Goal: Task Accomplishment & Management: Use online tool/utility

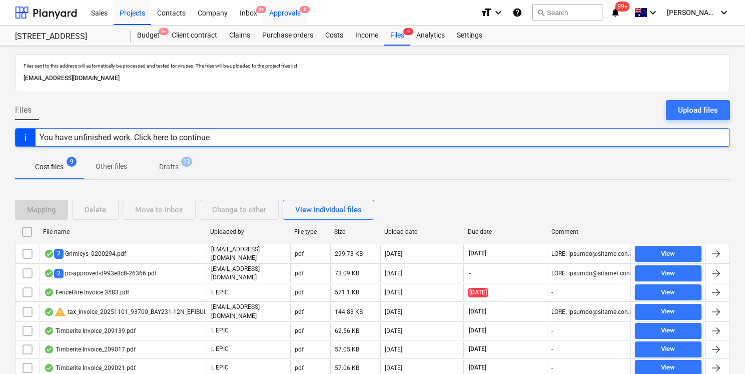
click at [287, 18] on div "Approvals 6" at bounding box center [285, 12] width 44 height 26
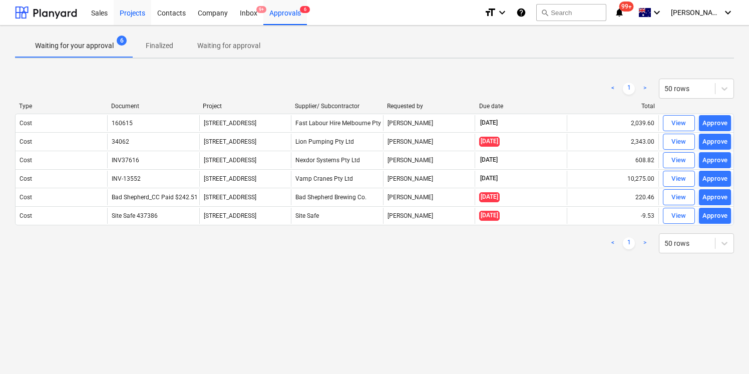
click at [130, 16] on div "Projects" at bounding box center [133, 12] width 38 height 26
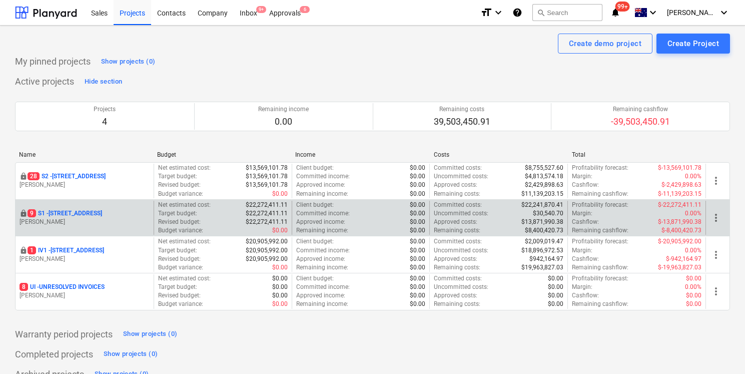
click at [84, 208] on div "locked 9 S1 - 248 Bay Rd, Sandringham M. Lebon" at bounding box center [85, 218] width 138 height 35
click at [86, 215] on p "9 S1 - 248 Bay Rd, Sandringham" at bounding box center [65, 213] width 75 height 9
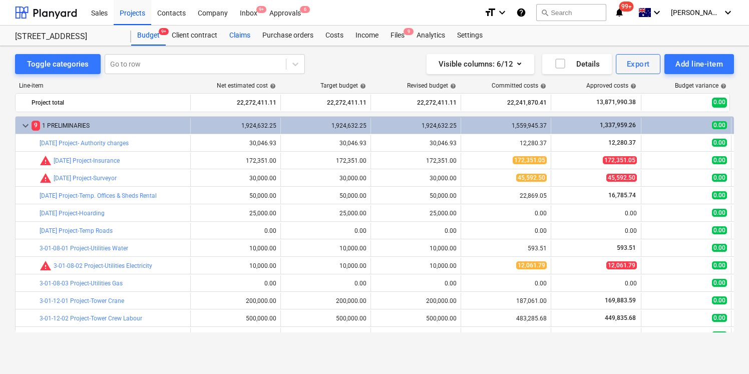
click at [237, 33] on div "Claims" at bounding box center [239, 36] width 33 height 20
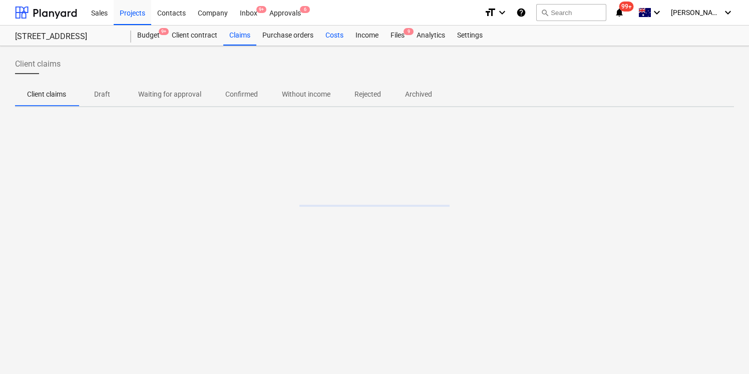
click at [332, 37] on div "Costs" at bounding box center [334, 36] width 30 height 20
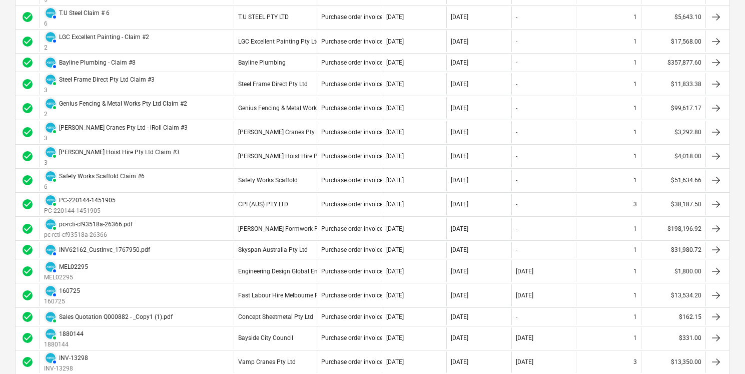
scroll to position [827, 0]
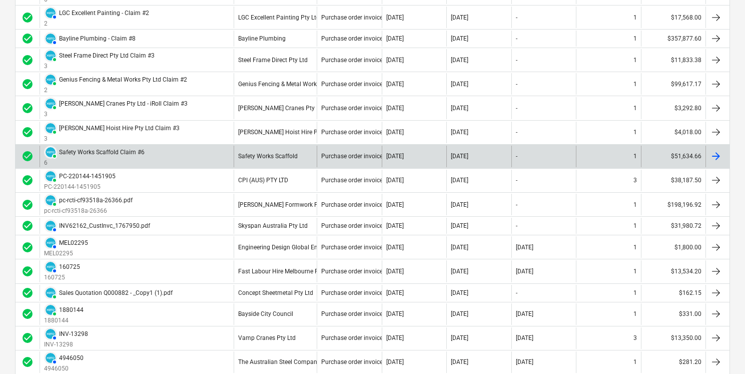
drag, startPoint x: 185, startPoint y: 157, endPoint x: 82, endPoint y: 157, distance: 102.6
click at [82, 157] on div "PAID Safety Works Scaffold Claim #6 6" at bounding box center [137, 157] width 194 height 22
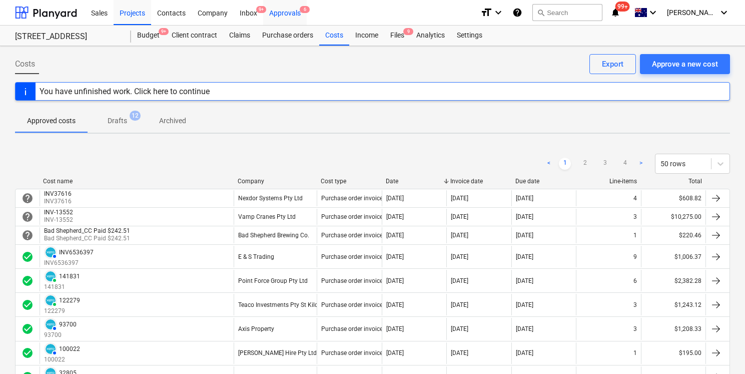
click at [300, 14] on div "Approvals 6" at bounding box center [285, 12] width 44 height 26
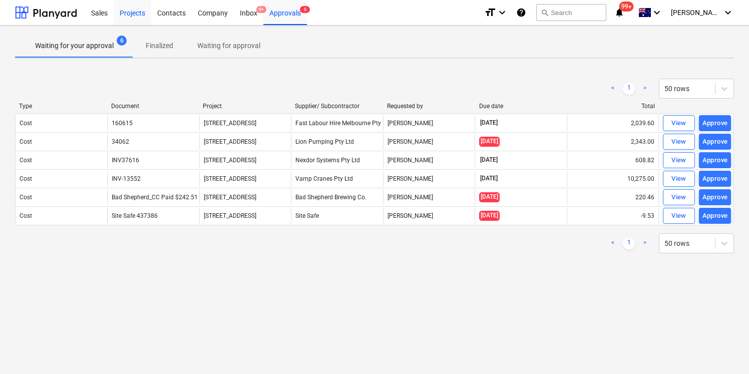
click at [142, 17] on div "Projects" at bounding box center [133, 12] width 38 height 26
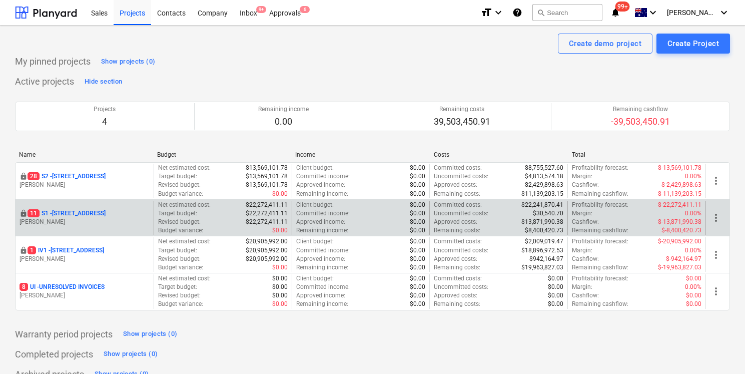
click at [76, 220] on p "[PERSON_NAME]" at bounding box center [85, 222] width 130 height 9
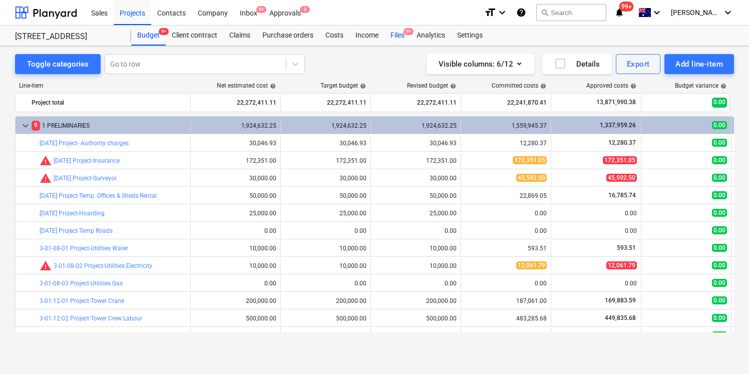
click at [403, 35] on div "Files 9+" at bounding box center [397, 36] width 26 height 20
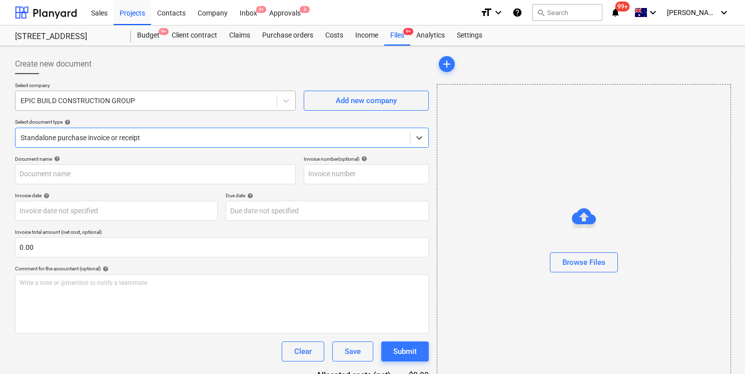
type input "3"
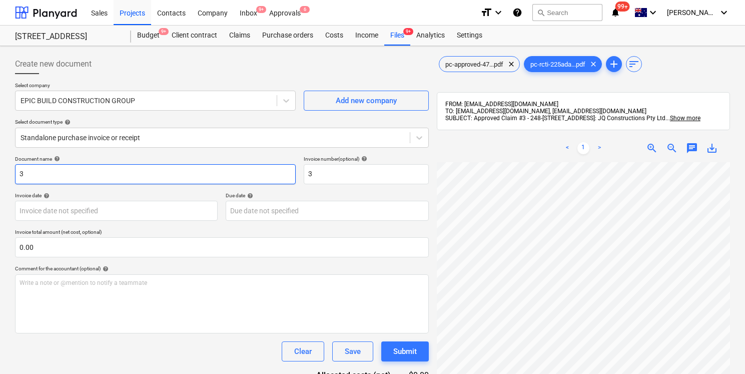
click at [195, 167] on input "3" at bounding box center [155, 174] width 281 height 20
paste input "PC-222185-152269"
type input "PC-222185-1522693"
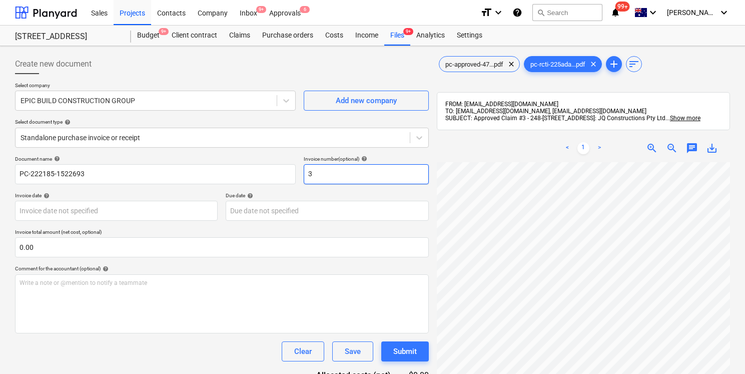
click at [360, 168] on input "3" at bounding box center [366, 174] width 125 height 20
paste input "PC-222185-152269"
type input "PC-222185-1522693"
click at [334, 150] on div "Select company EPIC BUILD CONSTRUCTION GROUP Add new company Select document ty…" at bounding box center [222, 119] width 414 height 74
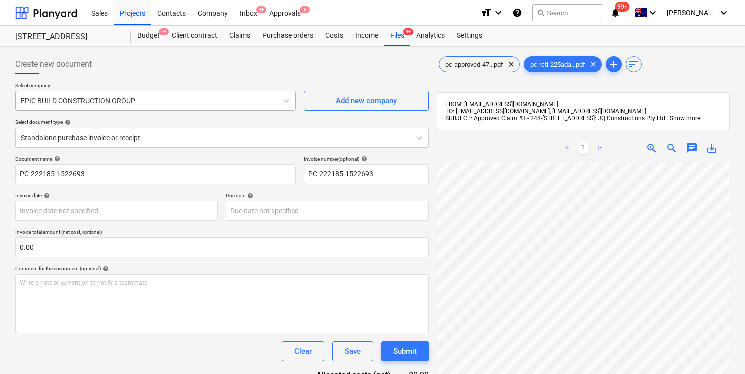
click at [186, 101] on div at bounding box center [146, 101] width 251 height 10
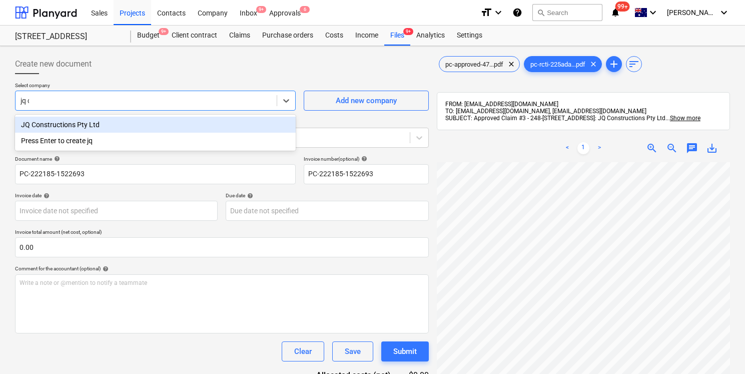
type input "jq con"
click at [168, 121] on div "JQ Constructions Pty Ltd" at bounding box center [155, 125] width 281 height 16
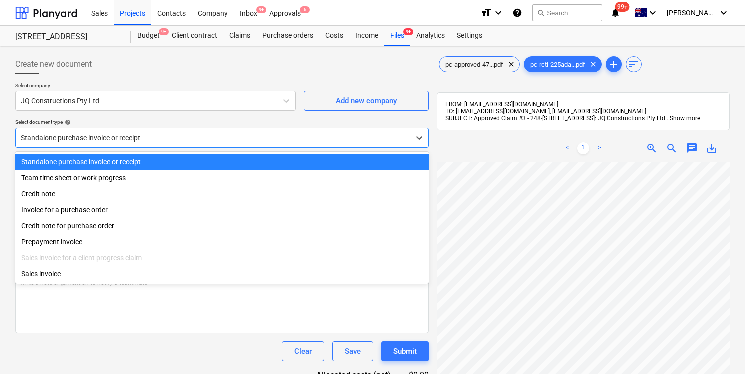
click at [175, 133] on div at bounding box center [213, 138] width 384 height 10
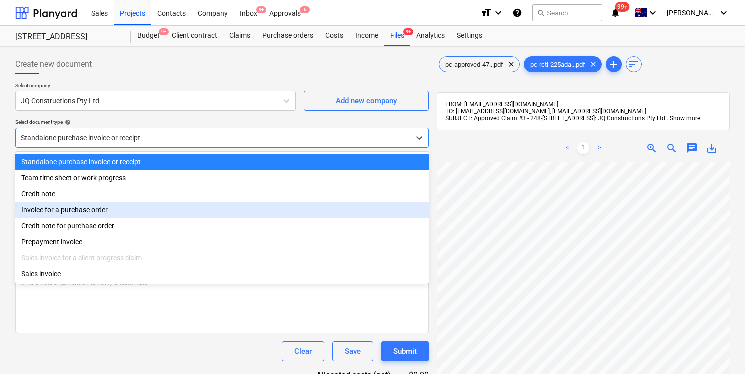
drag, startPoint x: 153, startPoint y: 200, endPoint x: 153, endPoint y: 206, distance: 6.0
click at [153, 206] on div "Standalone purchase invoice or receipt Team time sheet or work progress Credit …" at bounding box center [222, 218] width 414 height 132
click at [153, 206] on div "Invoice for a purchase order" at bounding box center [222, 210] width 414 height 16
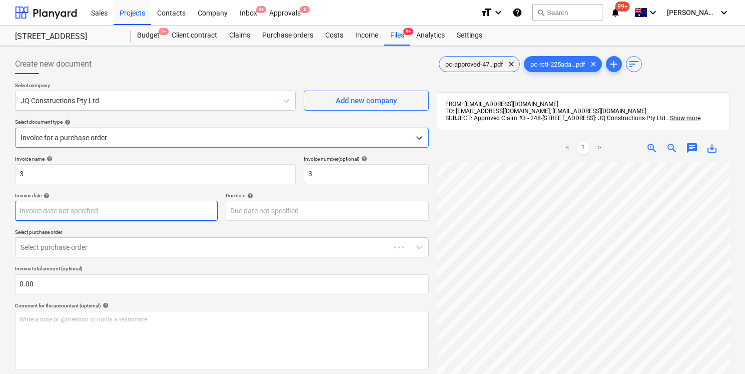
type input "PC-222185-1522693"
click at [154, 238] on div "Select purchase order" at bounding box center [222, 247] width 414 height 20
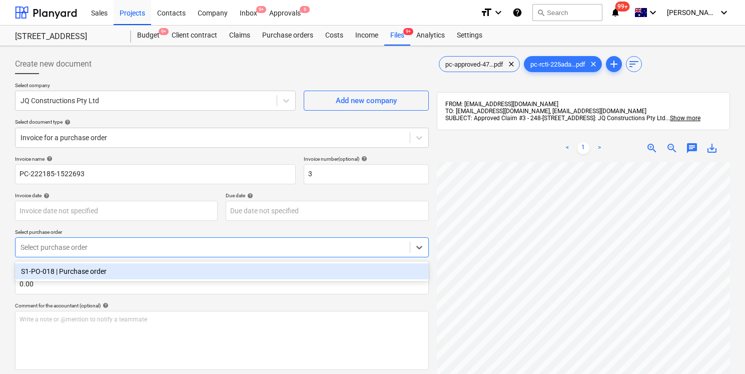
click at [147, 268] on div "S1-PO-018 | Purchase order" at bounding box center [222, 271] width 414 height 16
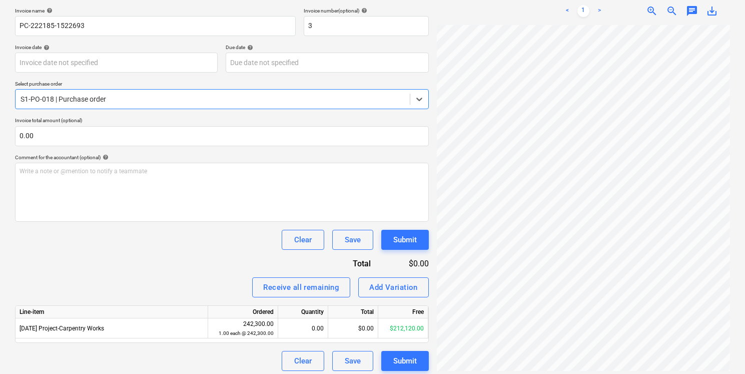
scroll to position [153, 0]
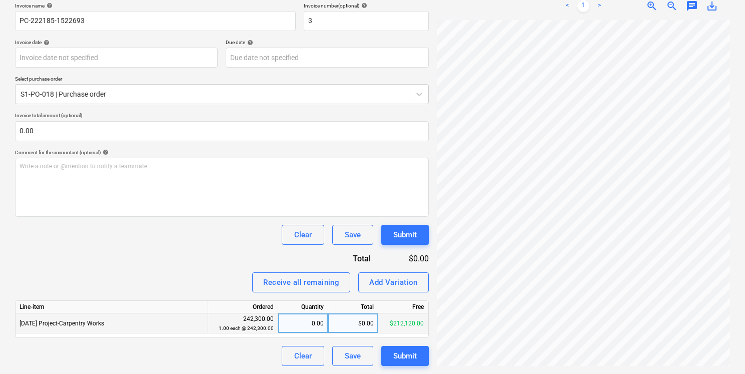
click at [353, 325] on div "$0.00" at bounding box center [353, 323] width 50 height 20
type input "36180"
click at [221, 271] on div "Invoice name help PC-222185-1522693 Invoice number (optional) help 3 Invoice da…" at bounding box center [222, 184] width 414 height 363
click at [224, 270] on div "Invoice name help PC-222185-1522693 Invoice number (optional) help 3 Invoice da…" at bounding box center [222, 184] width 414 height 363
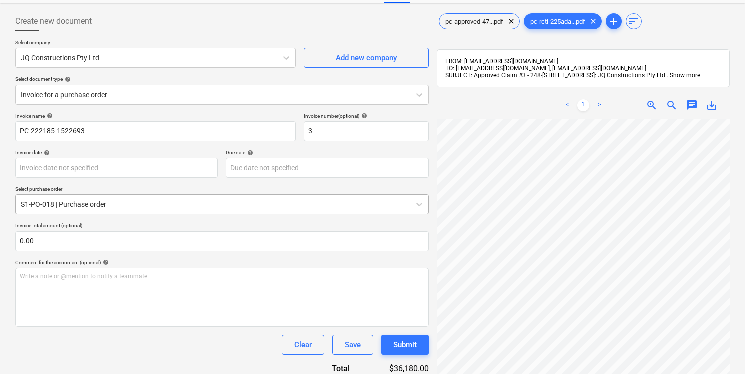
scroll to position [51, 0]
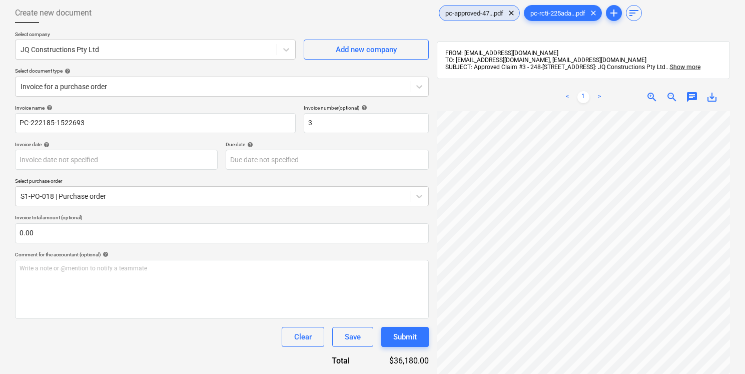
click at [468, 18] on div "pc-approved-47...pdf clear" at bounding box center [479, 13] width 81 height 16
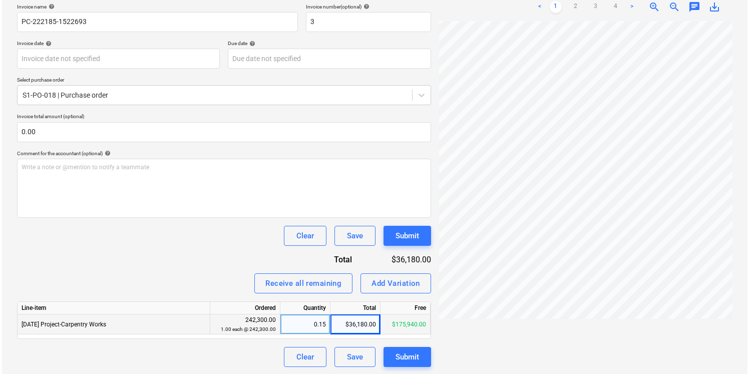
scroll to position [153, 0]
click at [404, 355] on div "Submit" at bounding box center [405, 355] width 24 height 13
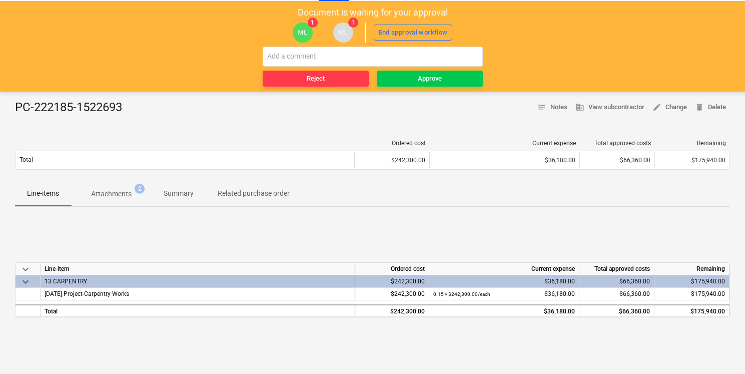
scroll to position [48, 0]
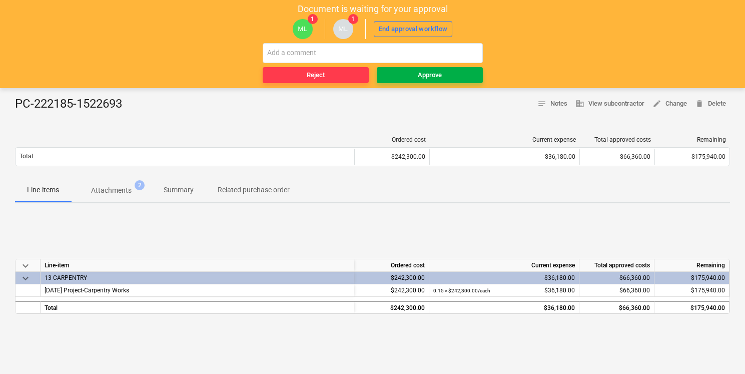
click at [402, 75] on span "Approve" at bounding box center [430, 76] width 98 height 12
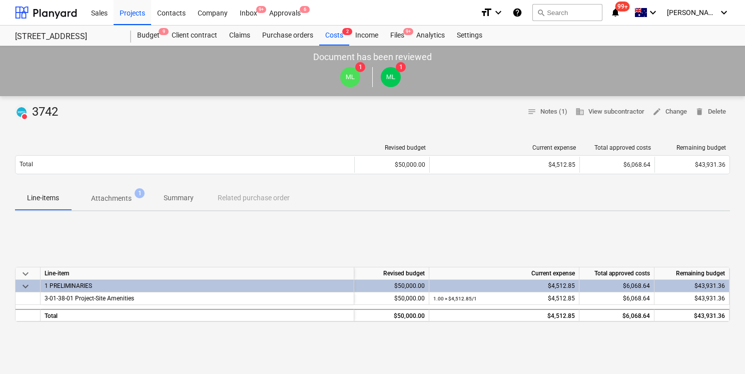
click at [125, 202] on p "Attachments" at bounding box center [111, 198] width 41 height 11
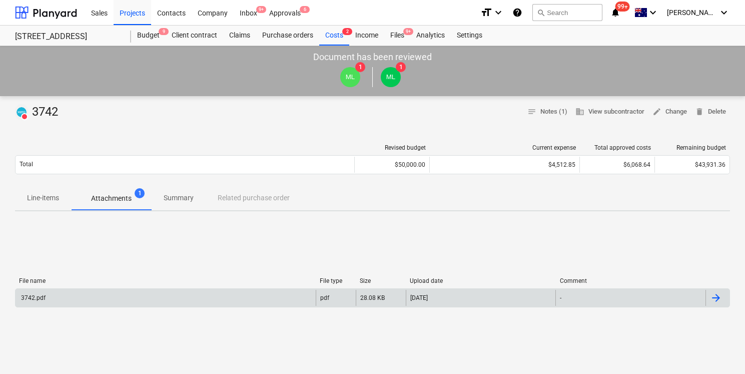
click at [150, 304] on div "3742.pdf" at bounding box center [166, 298] width 300 height 16
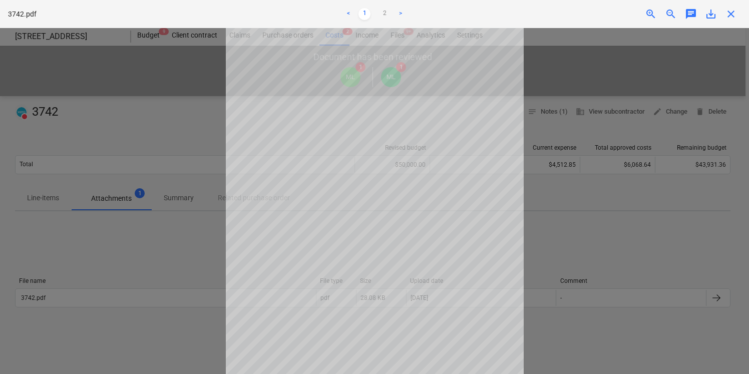
click at [160, 269] on div at bounding box center [374, 201] width 749 height 346
click at [734, 15] on span "close" at bounding box center [731, 14] width 12 height 12
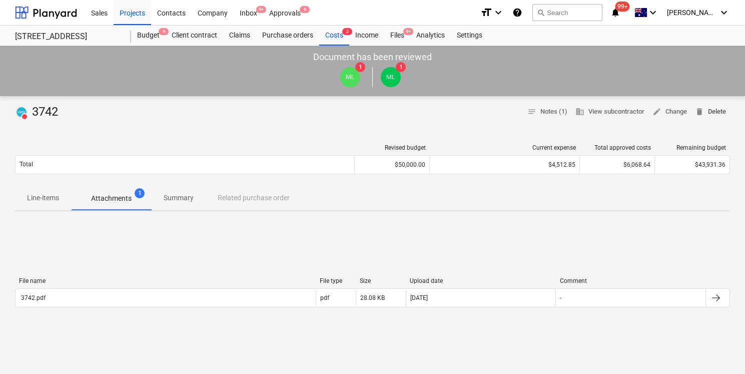
click at [716, 112] on span "delete Delete" at bounding box center [710, 112] width 31 height 12
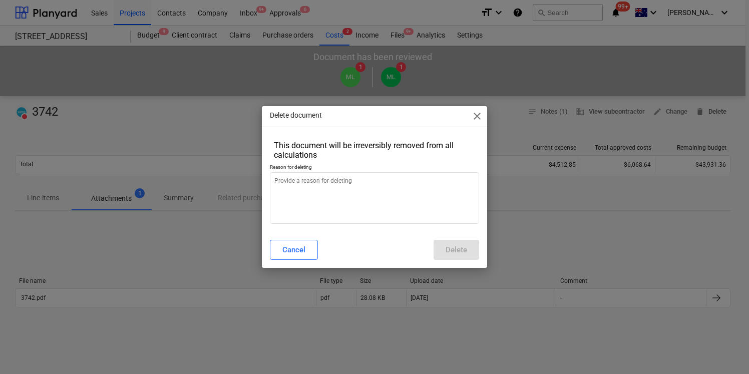
type textarea "x"
click at [446, 205] on textarea at bounding box center [374, 198] width 209 height 52
type textarea "d"
type textarea "x"
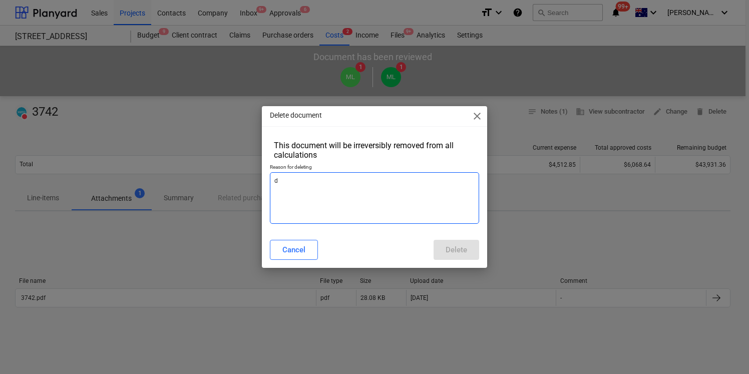
type textarea "du"
type textarea "x"
type textarea "dup"
type textarea "x"
type textarea "dupl"
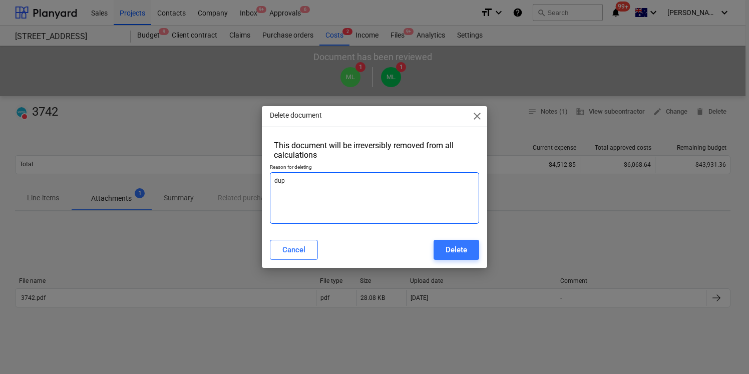
type textarea "x"
type textarea "dupli"
type textarea "x"
type textarea "duplic"
type textarea "x"
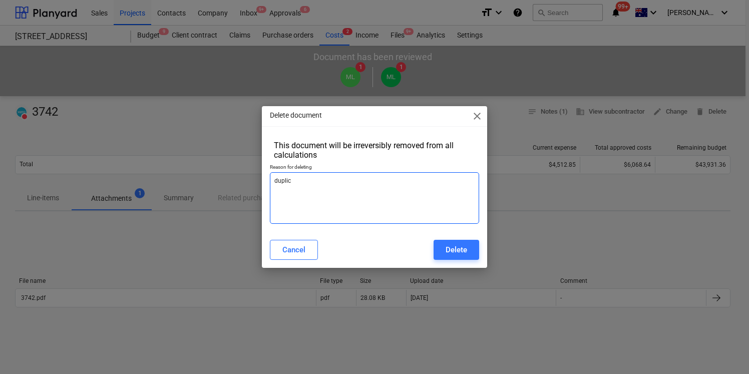
type textarea "duplica"
type textarea "x"
type textarea "duplicat"
type textarea "x"
type textarea "duplicate"
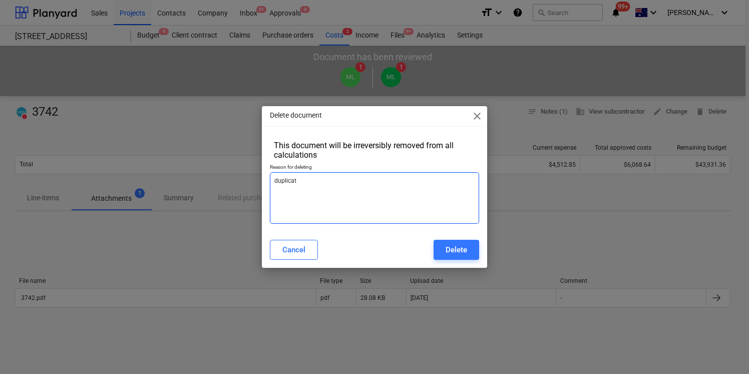
type textarea "x"
type textarea "duplicate"
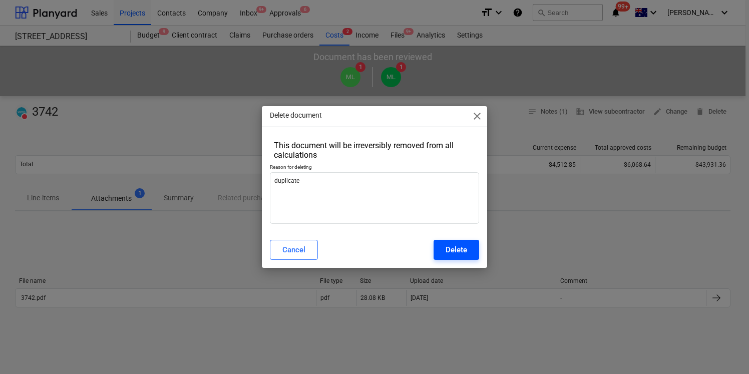
click at [469, 248] on button "Delete" at bounding box center [457, 250] width 46 height 20
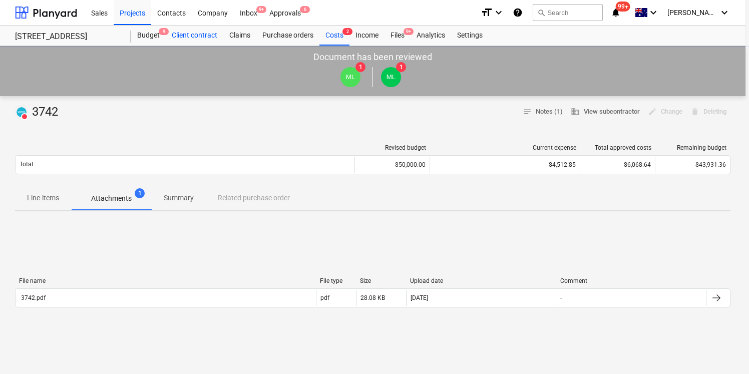
type textarea "x"
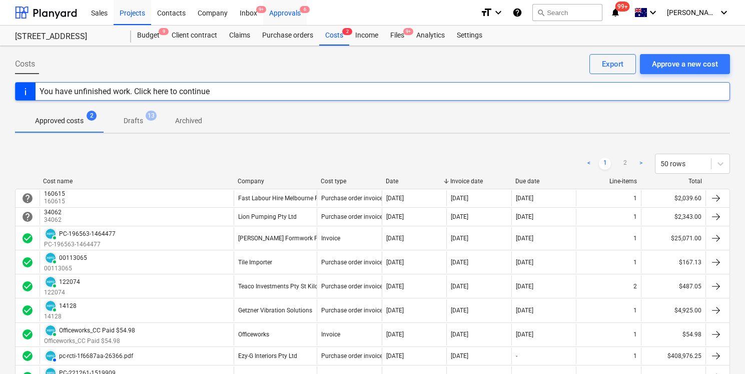
click at [301, 13] on div "Approvals 6" at bounding box center [285, 12] width 44 height 26
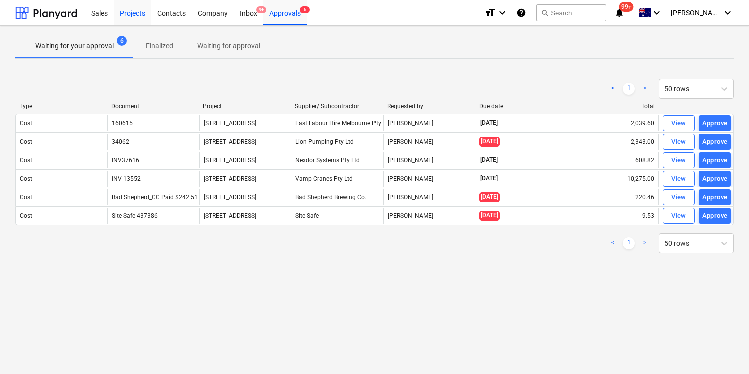
click at [140, 10] on div "Projects" at bounding box center [133, 12] width 38 height 26
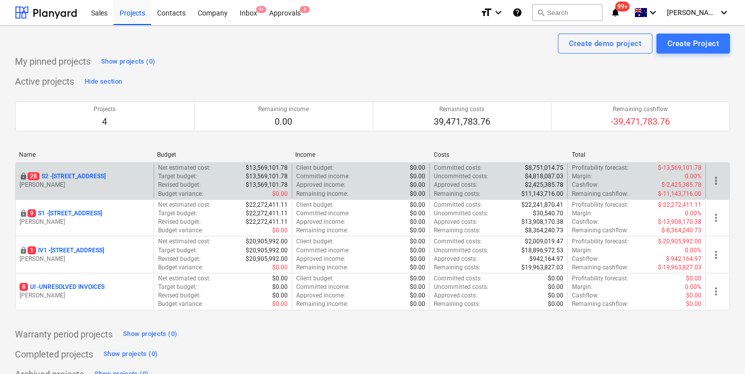
click at [102, 177] on p "[STREET_ADDRESS]" at bounding box center [67, 176] width 78 height 9
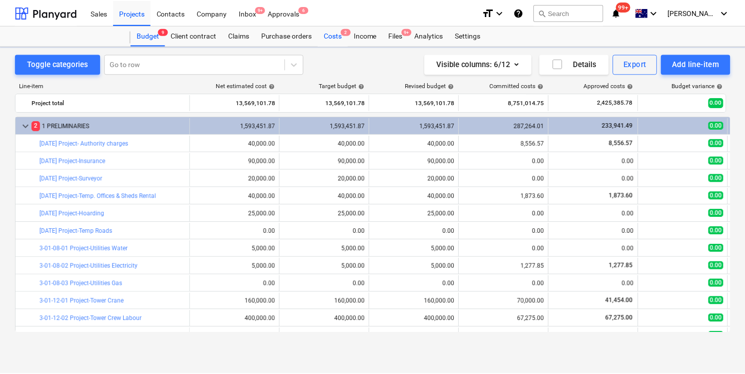
scroll to position [108, 0]
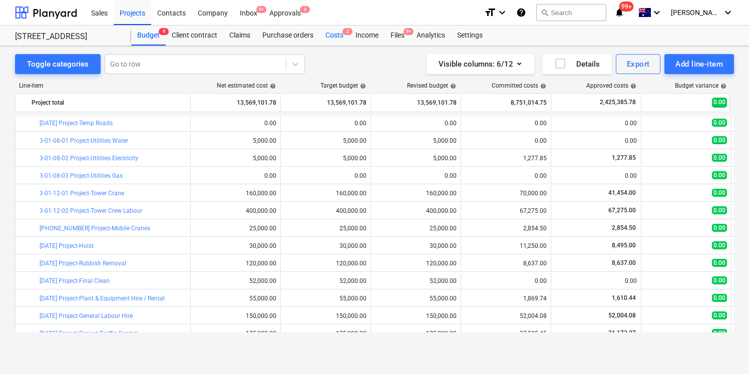
click at [336, 38] on div "Costs 2" at bounding box center [334, 36] width 30 height 20
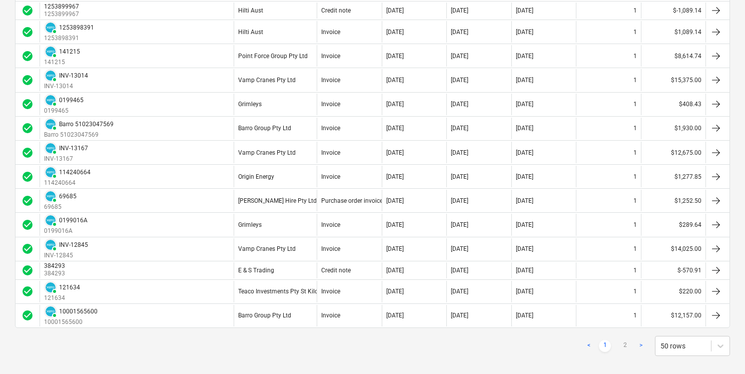
scroll to position [1049, 0]
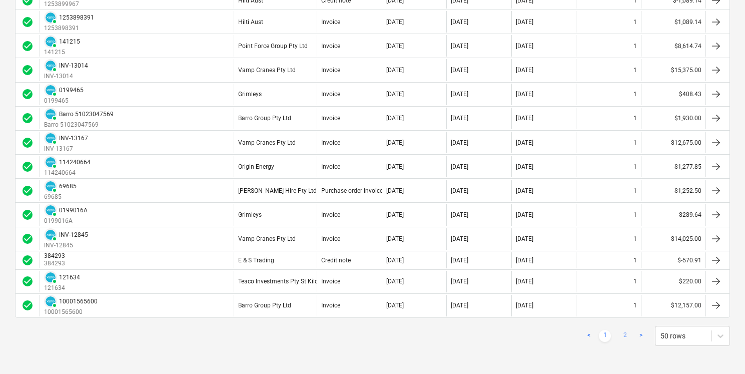
click at [626, 336] on link "2" at bounding box center [625, 336] width 12 height 12
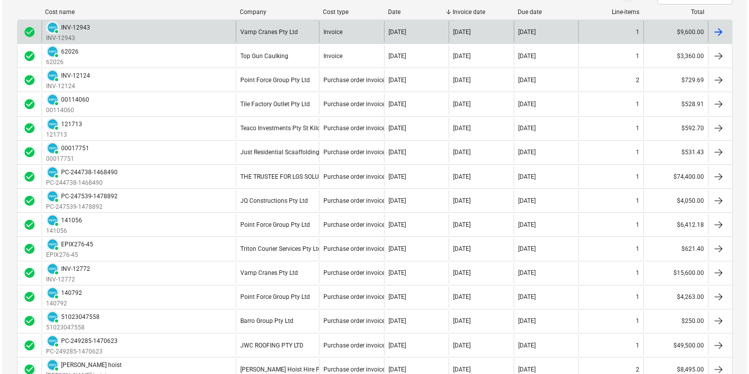
scroll to position [0, 0]
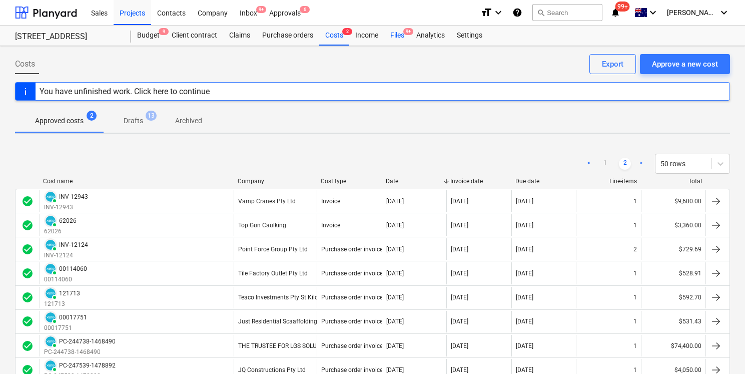
click at [398, 39] on div "Files 9+" at bounding box center [397, 36] width 26 height 20
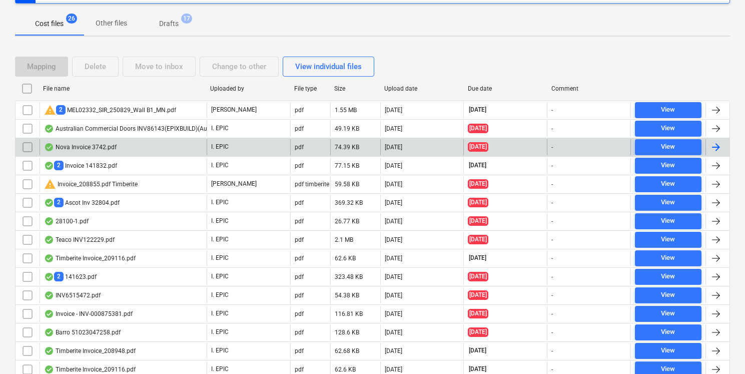
click at [159, 149] on div "Nova Invoice 3742.pdf" at bounding box center [123, 147] width 167 height 16
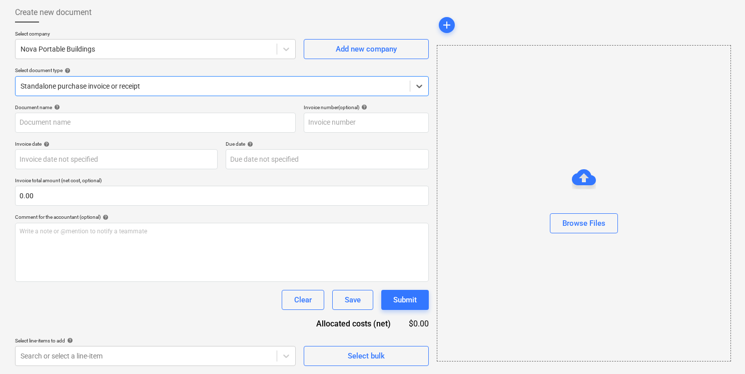
type input "3742"
type input "[DATE]"
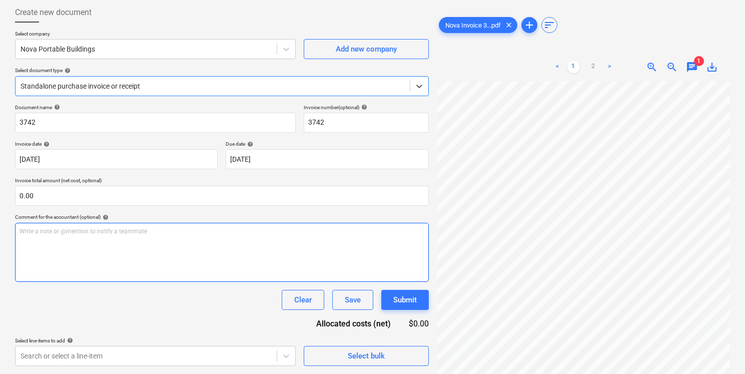
scroll to position [83, 0]
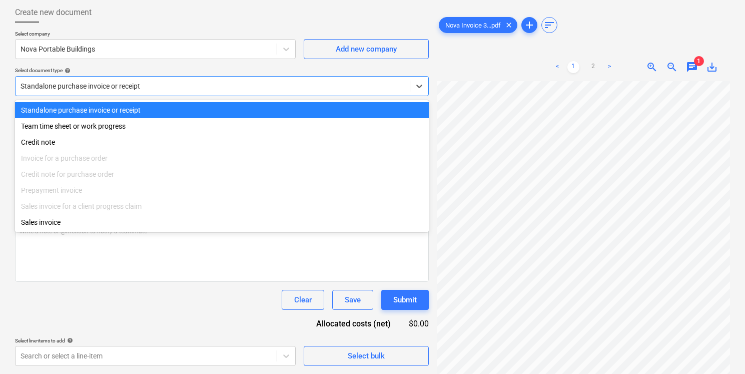
click at [192, 85] on div at bounding box center [213, 86] width 384 height 10
click at [206, 71] on div "Select document type help" at bounding box center [222, 70] width 414 height 7
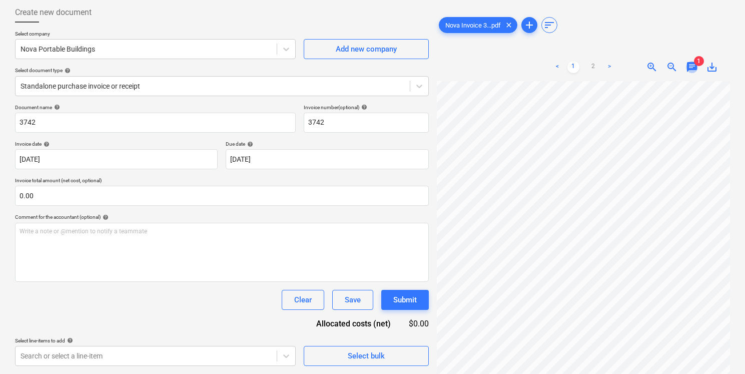
click at [695, 67] on span "chat" at bounding box center [692, 67] width 12 height 12
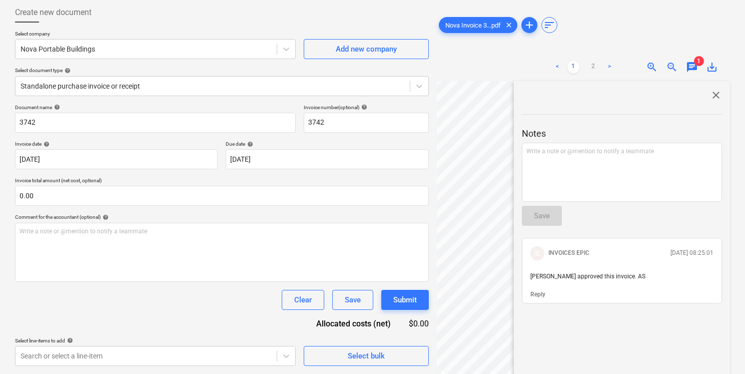
click at [715, 97] on span "close" at bounding box center [716, 95] width 12 height 12
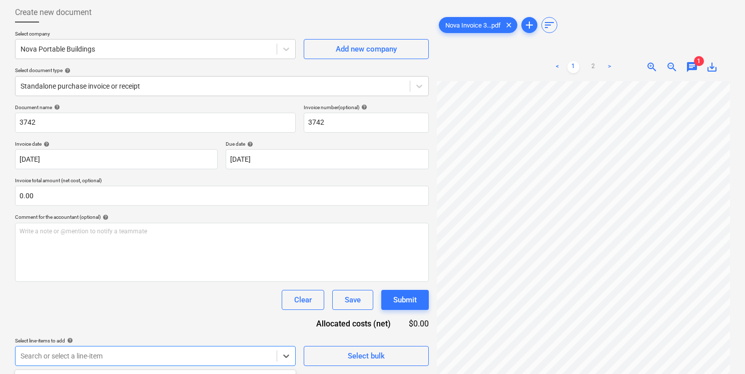
scroll to position [200, 0]
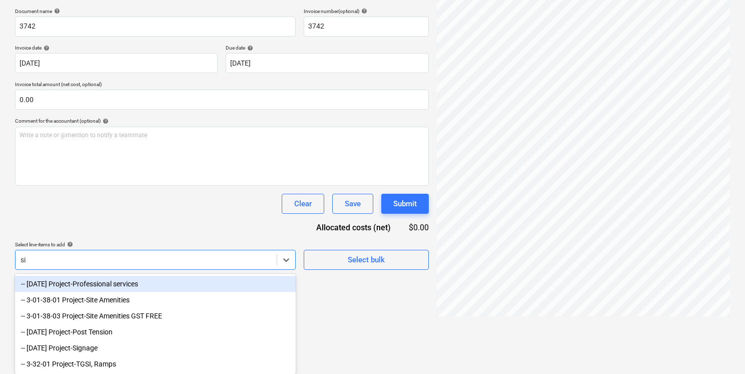
scroll to position [100, 0]
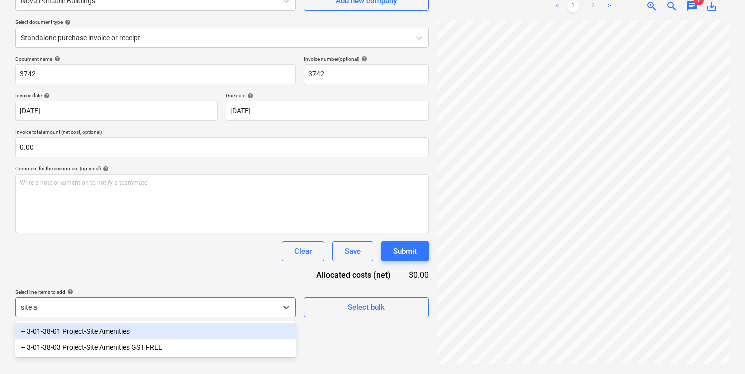
type input "site am"
click at [206, 327] on div "-- 3-01-38-01 Project-Site Amenities" at bounding box center [155, 331] width 281 height 16
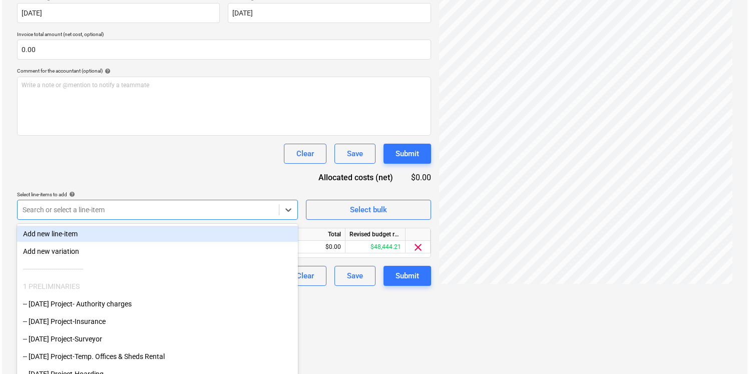
scroll to position [118, 0]
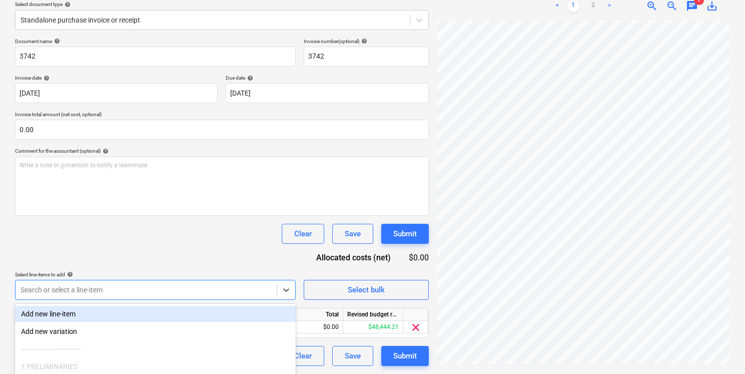
click at [250, 182] on div "Document name help 3742 Invoice number (optional) help 3742 Invoice date help […" at bounding box center [222, 202] width 414 height 328
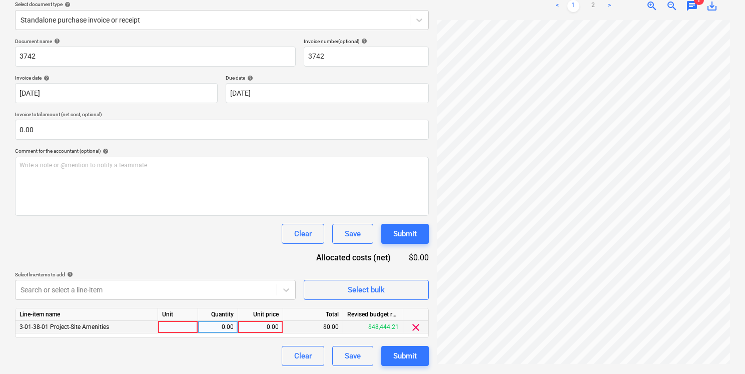
click at [270, 327] on div "0.00" at bounding box center [260, 327] width 37 height 13
type input "4512.85"
click at [159, 329] on div at bounding box center [178, 327] width 40 height 13
type input "1"
click at [184, 342] on div "Document name help 3742 Invoice number (optional) help 3742 Invoice date help […" at bounding box center [222, 202] width 414 height 328
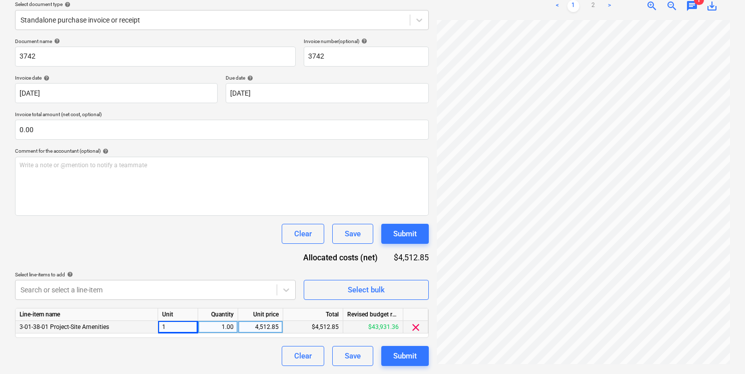
click at [265, 325] on div "4,512.85" at bounding box center [260, 327] width 37 height 13
click at [265, 325] on input "4512.85" at bounding box center [260, 327] width 45 height 12
type input "4512.85"
click at [225, 251] on div "Document name help 3742 Invoice number (optional) help 3742 Invoice date help […" at bounding box center [222, 202] width 414 height 328
click at [229, 275] on div "Select line-items to add help" at bounding box center [155, 274] width 281 height 7
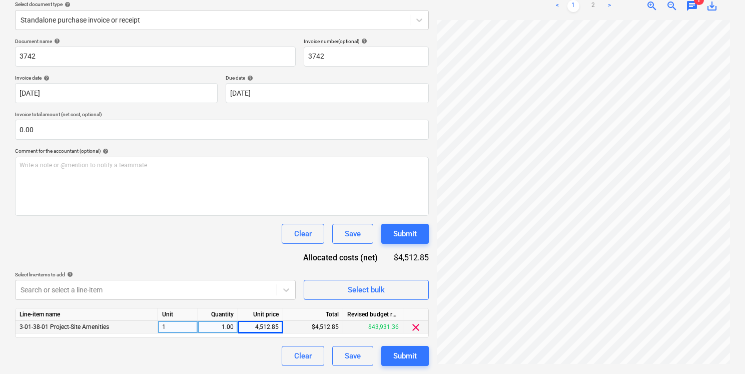
click at [286, 330] on div "$4,512.85" at bounding box center [313, 327] width 60 height 13
click at [301, 328] on div "$4,512.85" at bounding box center [313, 327] width 60 height 13
click at [252, 329] on div "4,512.85" at bounding box center [260, 327] width 37 height 13
click at [215, 333] on div "1.00" at bounding box center [218, 327] width 32 height 13
click at [203, 348] on div "Clear Save Submit" at bounding box center [222, 356] width 414 height 20
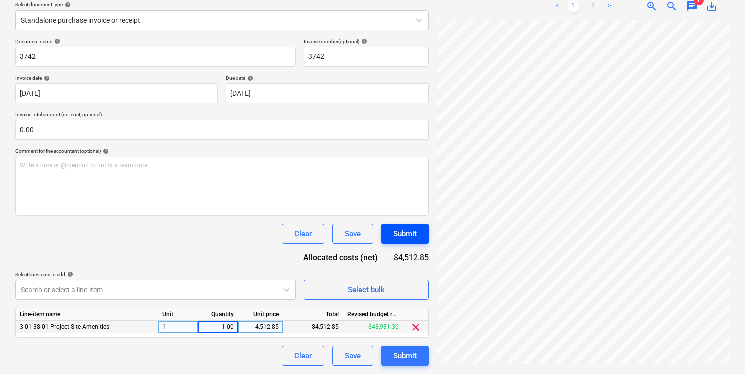
click at [409, 234] on div "Submit" at bounding box center [405, 233] width 24 height 13
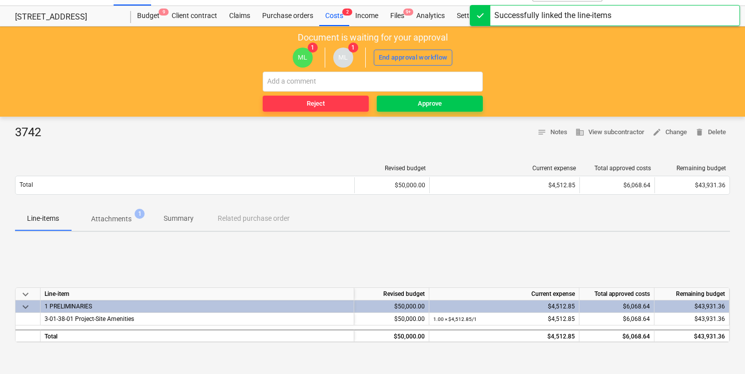
scroll to position [27, 0]
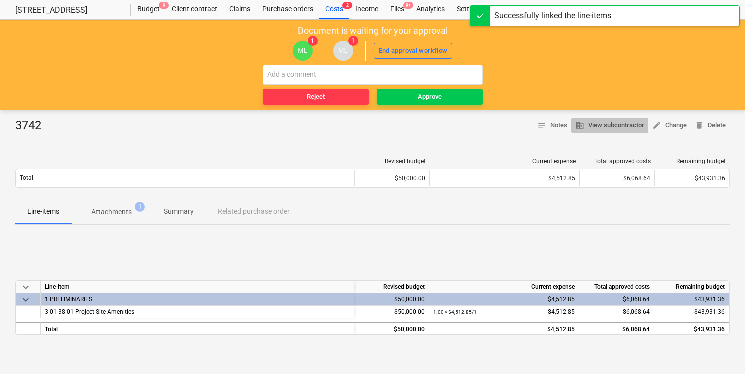
click at [615, 131] on span "business View subcontractor" at bounding box center [610, 126] width 69 height 12
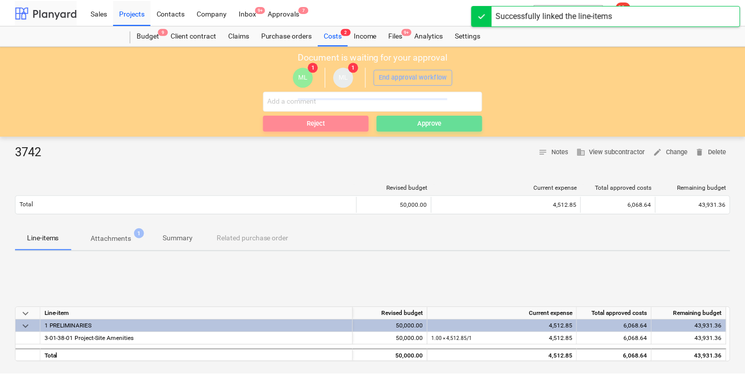
scroll to position [27, 0]
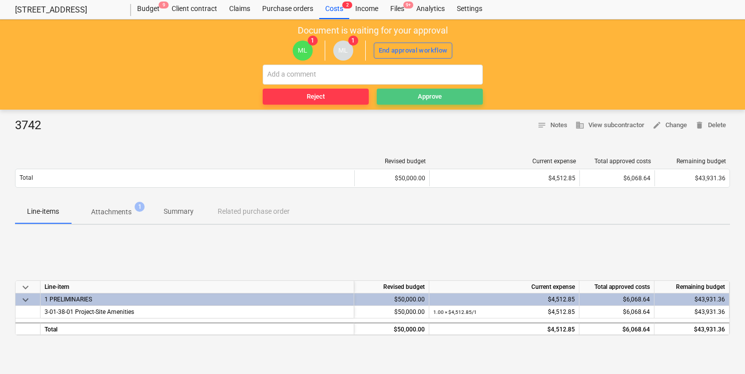
click at [444, 96] on span "Approve" at bounding box center [430, 97] width 98 height 12
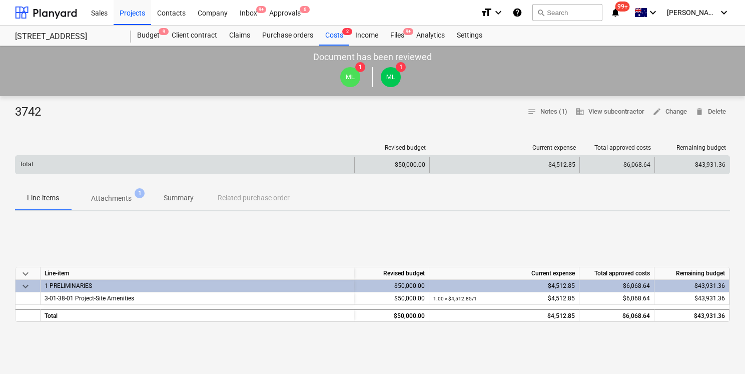
scroll to position [6, 0]
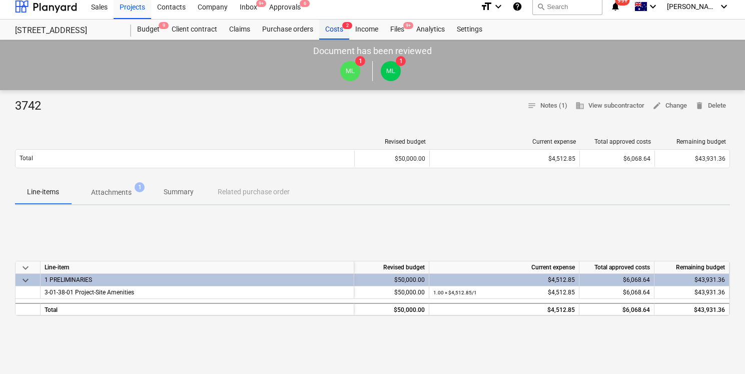
click at [339, 31] on div "Costs 2" at bounding box center [334, 30] width 30 height 20
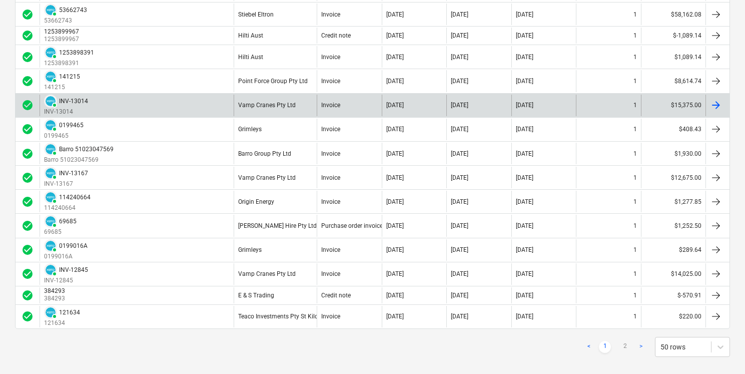
scroll to position [1049, 0]
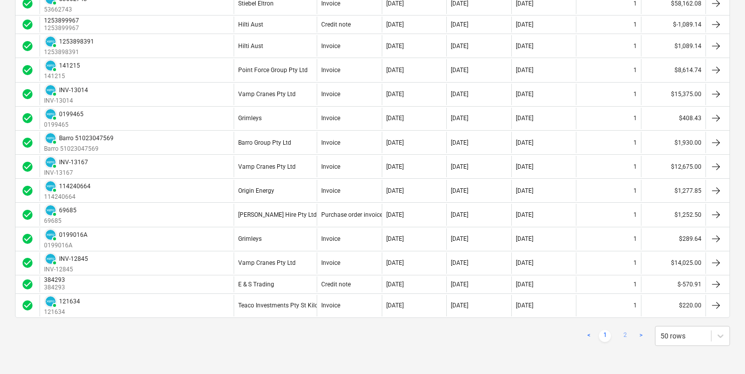
click at [626, 335] on link "2" at bounding box center [625, 336] width 12 height 12
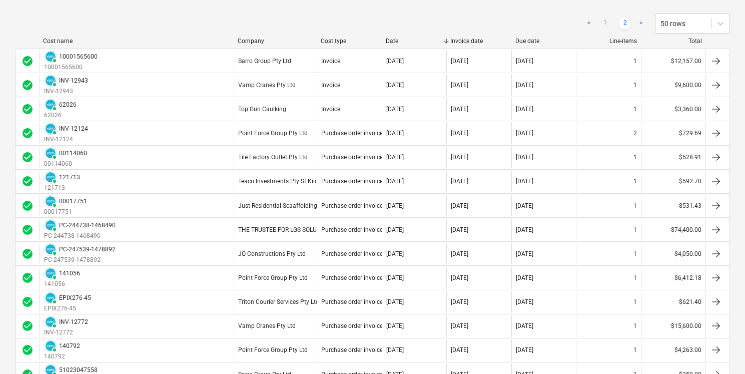
scroll to position [0, 0]
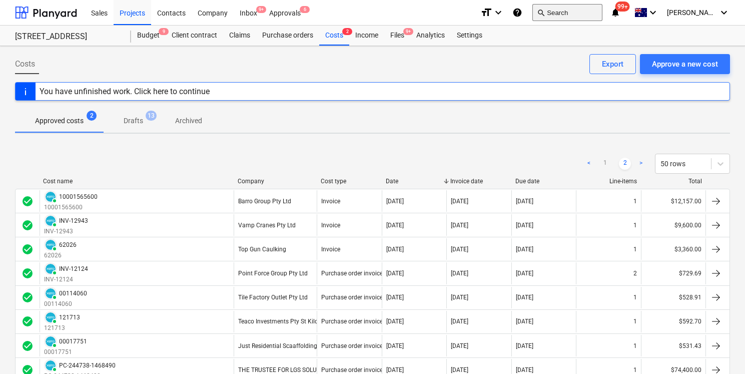
click at [584, 11] on button "search Search" at bounding box center [568, 12] width 70 height 17
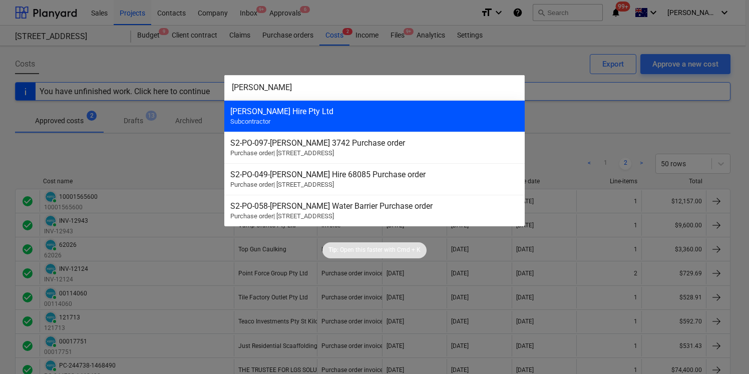
type input "[PERSON_NAME]"
click at [379, 118] on div "[PERSON_NAME] Hire Pty Ltd Subcontractor" at bounding box center [374, 116] width 300 height 32
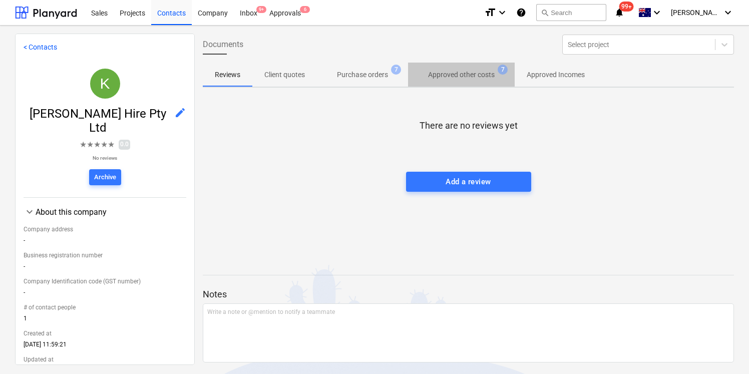
click at [453, 74] on p "Approved other costs" at bounding box center [461, 75] width 67 height 11
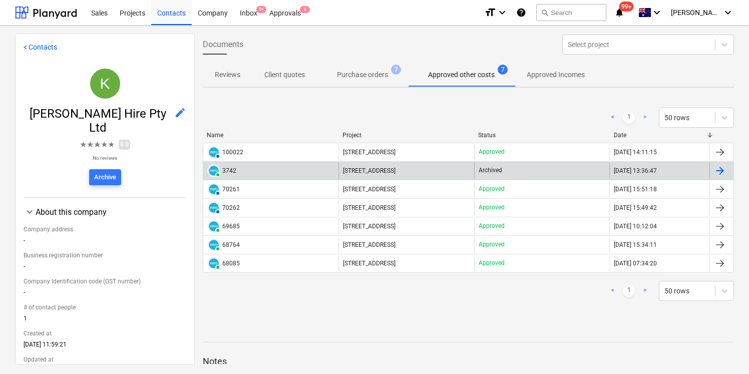
click at [297, 169] on div "PAID 3742" at bounding box center [270, 171] width 135 height 16
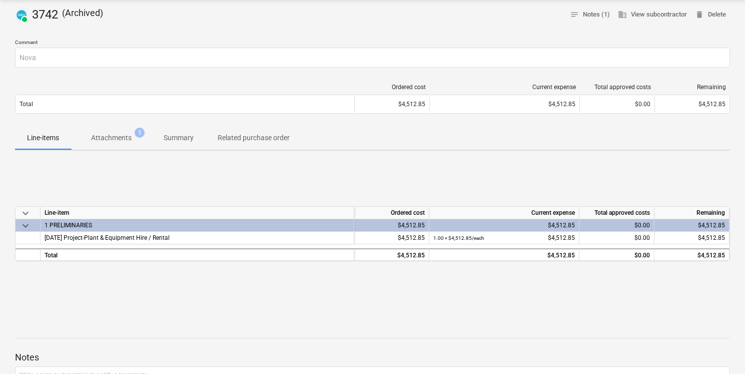
scroll to position [109, 0]
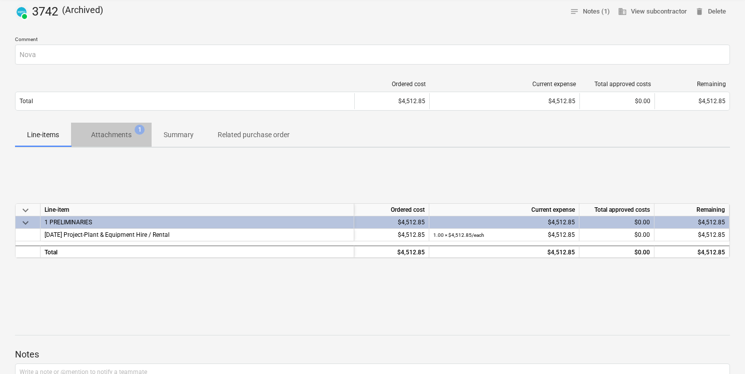
click at [131, 135] on p "Attachments" at bounding box center [111, 135] width 41 height 11
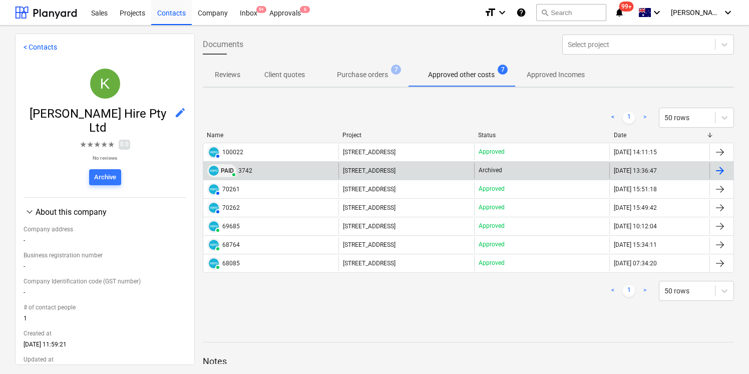
click at [217, 171] on img at bounding box center [214, 171] width 10 height 10
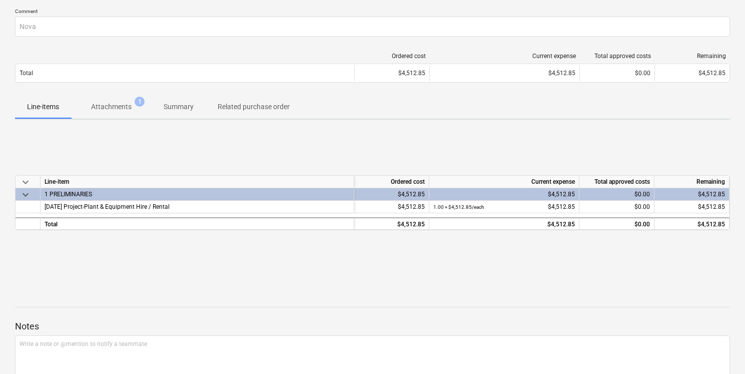
scroll to position [142, 0]
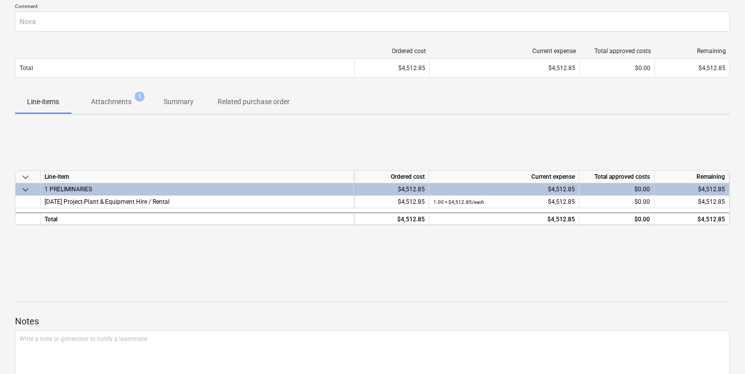
click at [111, 100] on p "Attachments" at bounding box center [111, 102] width 41 height 11
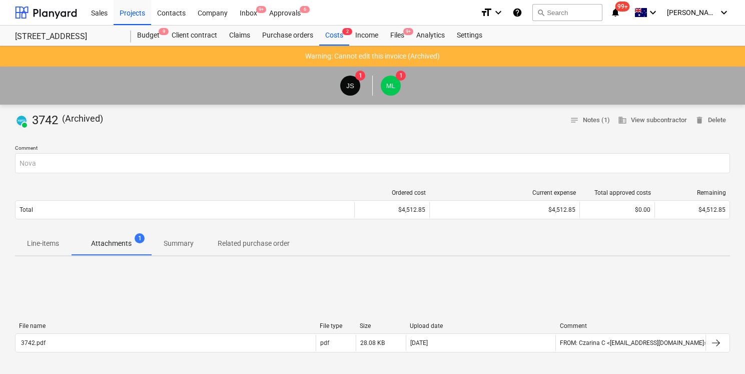
click at [55, 241] on p "Line-items" at bounding box center [43, 243] width 32 height 11
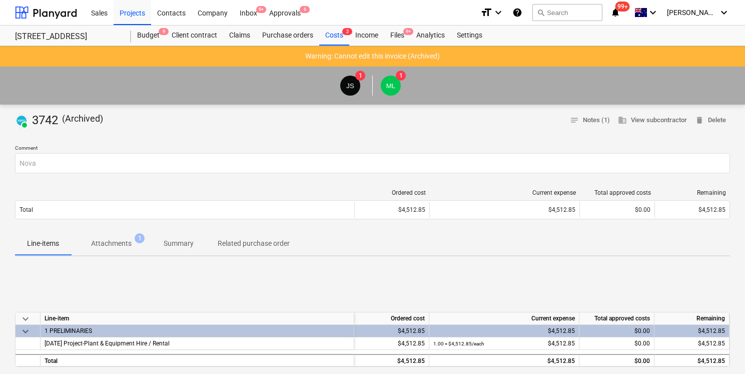
click at [81, 242] on span "Attachments 1" at bounding box center [111, 243] width 81 height 18
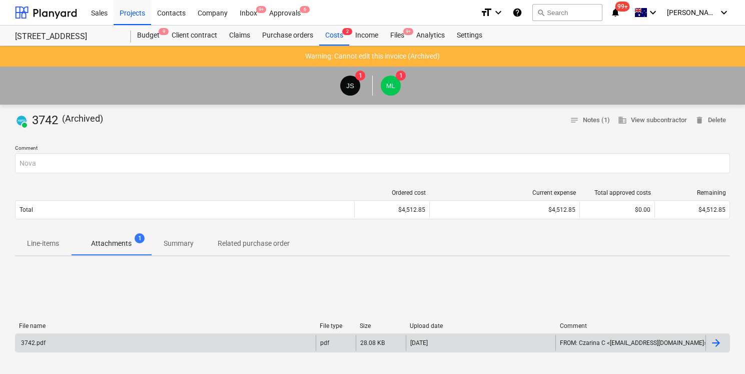
click at [89, 344] on div "3742.pdf" at bounding box center [166, 343] width 300 height 16
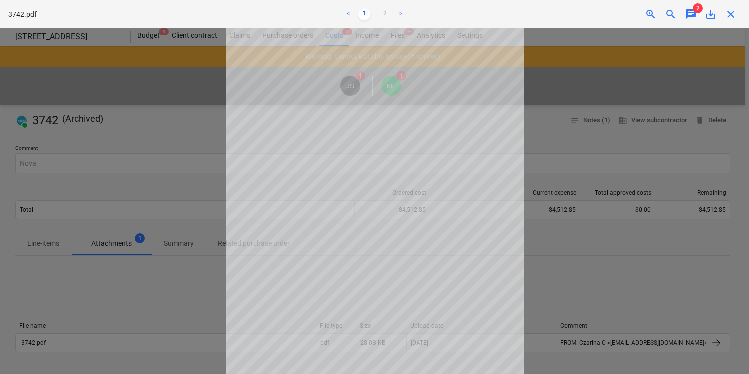
click at [693, 18] on span "chat" at bounding box center [691, 14] width 12 height 12
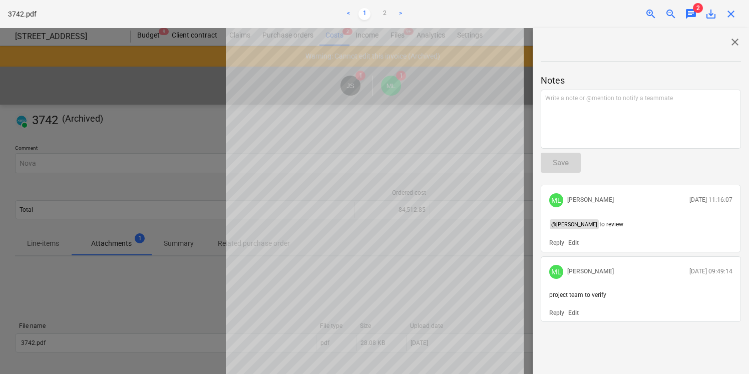
click at [734, 15] on span "close" at bounding box center [731, 14] width 12 height 12
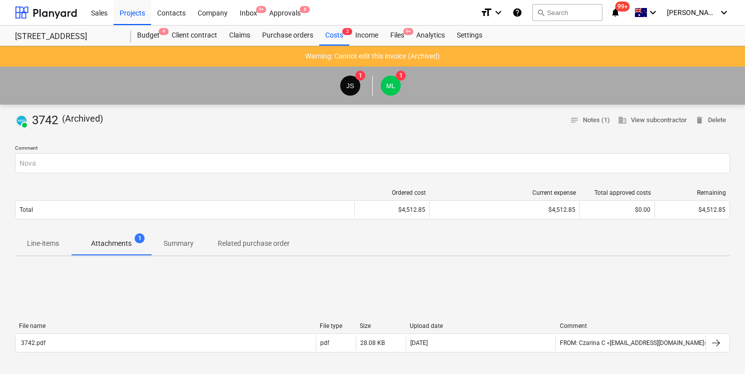
click at [734, 15] on div "Sales Projects Contacts Company Inbox 9+ Approvals 6 format_size keyboard_arrow…" at bounding box center [372, 13] width 745 height 26
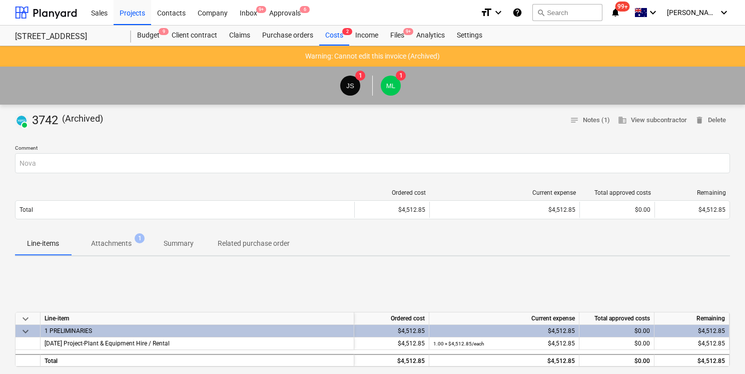
scroll to position [142, 0]
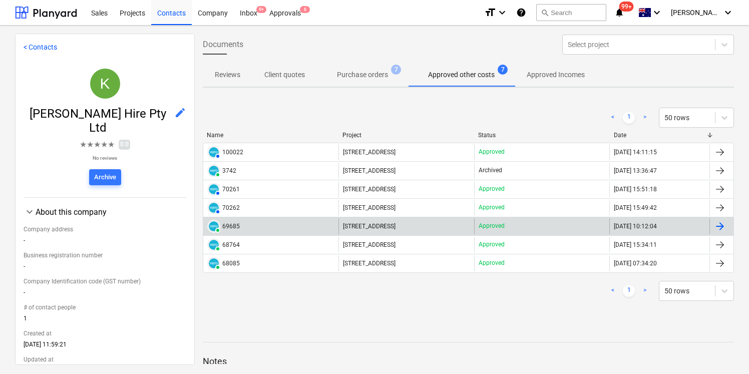
click at [243, 232] on div "PAID 69685" at bounding box center [270, 226] width 135 height 16
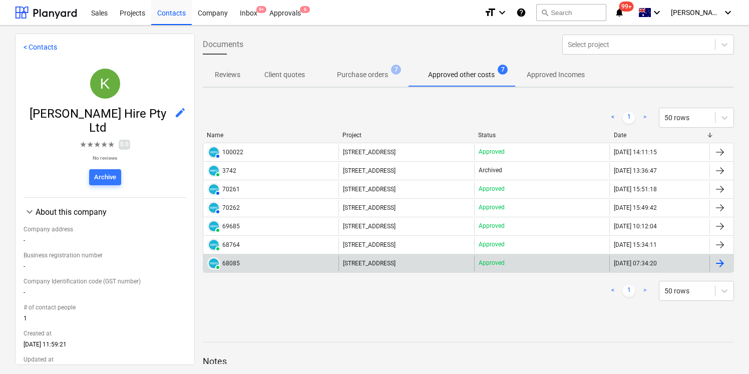
click at [277, 259] on div "PAID 68085" at bounding box center [270, 263] width 135 height 16
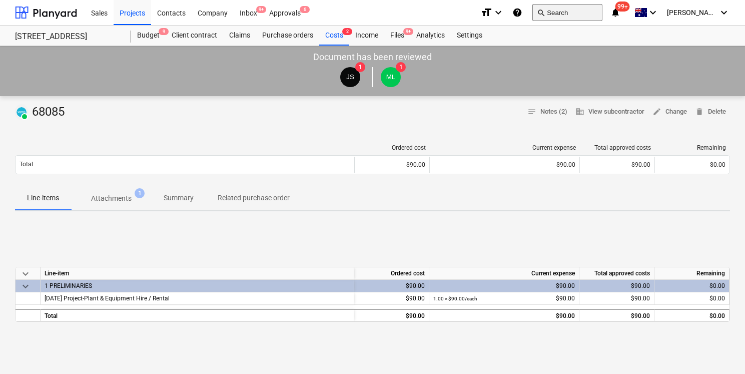
click at [584, 6] on button "search Search" at bounding box center [568, 12] width 70 height 17
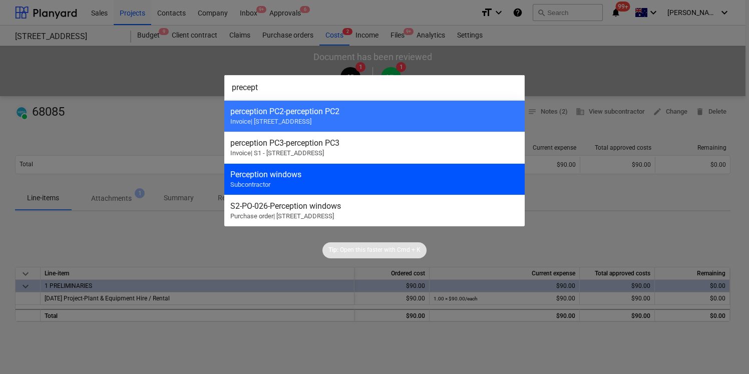
type input "precept"
click at [376, 180] on div "Perception windows Subcontractor" at bounding box center [374, 179] width 300 height 32
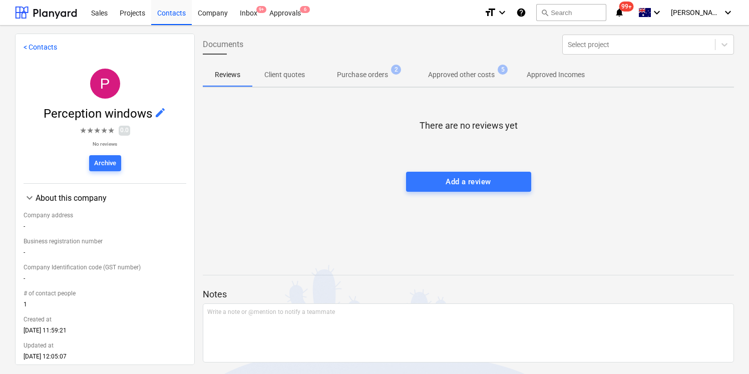
click at [467, 77] on p "Approved other costs" at bounding box center [461, 75] width 67 height 11
